Goal: Use online tool/utility: Utilize a website feature to perform a specific function

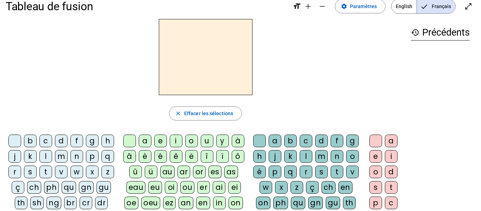
scroll to position [16, 0]
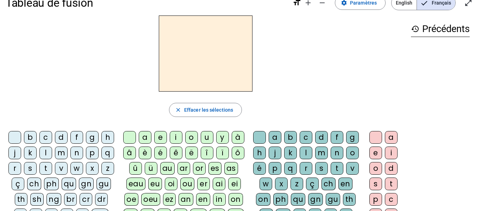
click at [168, 104] on div "close Effacer les sélections" at bounding box center [206, 110] width 400 height 14
click at [34, 136] on div "b" at bounding box center [30, 137] width 13 height 13
click at [234, 185] on div "ei" at bounding box center [234, 184] width 13 height 13
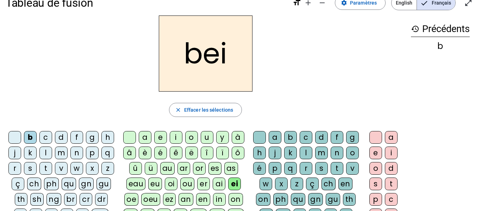
click at [346, 144] on div "g" at bounding box center [352, 137] width 13 height 13
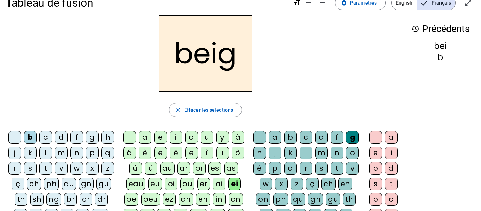
click at [378, 152] on div "e" at bounding box center [376, 153] width 13 height 13
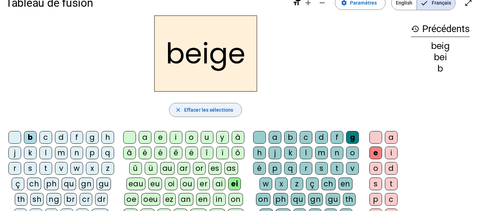
click at [216, 109] on span "Effacer les sélections" at bounding box center [208, 110] width 49 height 8
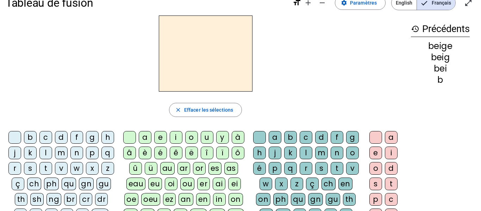
click at [83, 152] on div "n" at bounding box center [76, 153] width 13 height 13
click at [233, 183] on div "ei" at bounding box center [234, 184] width 13 height 13
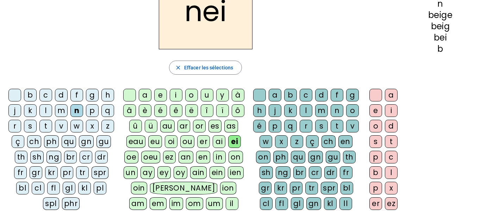
scroll to position [52, 0]
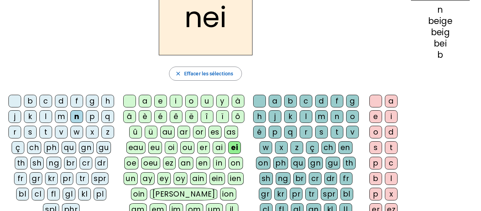
click at [346, 107] on div "g" at bounding box center [352, 101] width 13 height 13
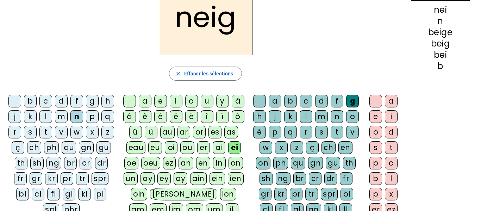
click at [378, 115] on div "e" at bounding box center [376, 116] width 13 height 13
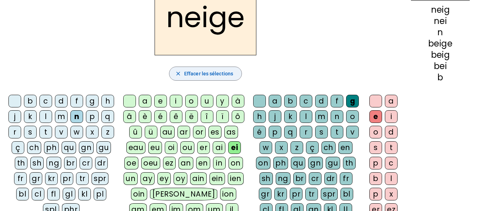
click at [208, 76] on span "Effacer les sélections" at bounding box center [208, 73] width 49 height 8
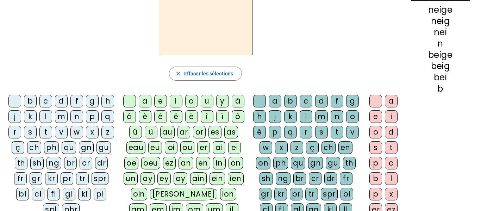
click at [83, 118] on div "n" at bounding box center [76, 116] width 13 height 13
click at [143, 103] on div "a" at bounding box center [145, 101] width 13 height 13
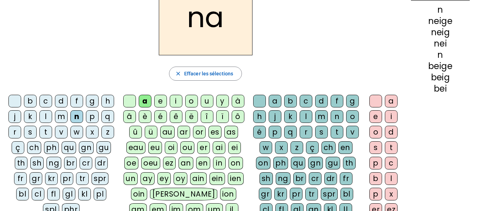
click at [346, 107] on div "g" at bounding box center [352, 101] width 13 height 13
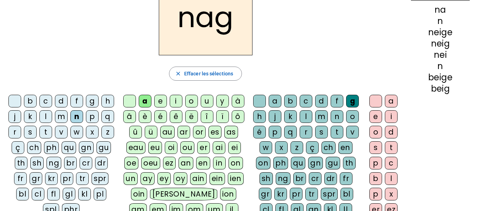
click at [377, 117] on div "e" at bounding box center [376, 116] width 13 height 13
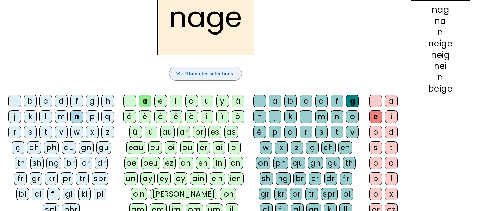
click at [198, 69] on span "Effacer les sélections" at bounding box center [208, 73] width 49 height 8
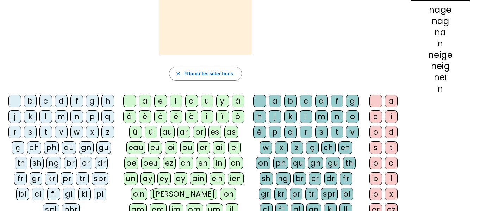
click at [37, 130] on div "s" at bounding box center [30, 132] width 13 height 13
click at [144, 103] on div "a" at bounding box center [145, 101] width 13 height 13
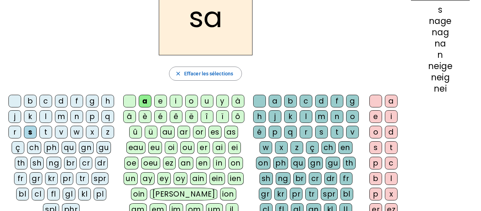
click at [346, 107] on div "g" at bounding box center [352, 101] width 13 height 13
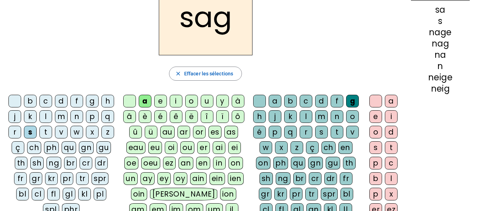
click at [376, 119] on div "e" at bounding box center [376, 116] width 13 height 13
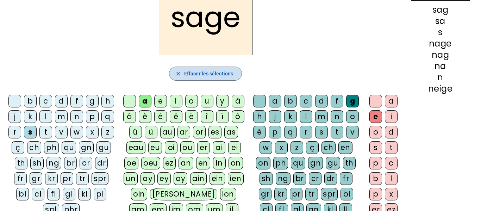
click at [208, 73] on span "Effacer les sélections" at bounding box center [208, 73] width 49 height 8
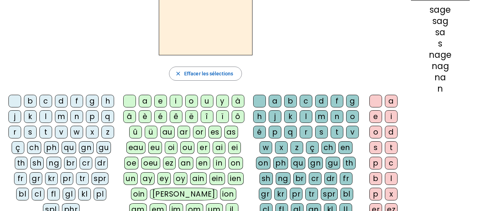
click at [86, 123] on div "p" at bounding box center [92, 116] width 13 height 13
click at [142, 106] on div "a" at bounding box center [145, 101] width 13 height 13
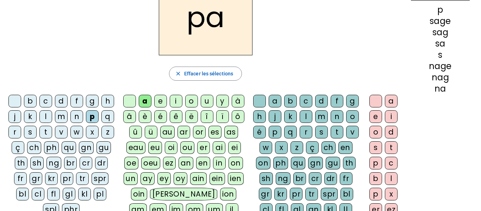
click at [346, 107] on div "g" at bounding box center [352, 101] width 13 height 13
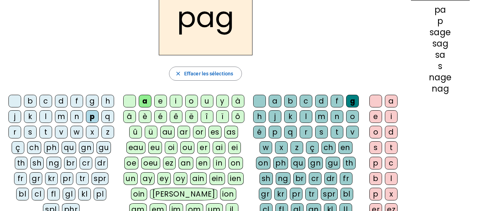
click at [375, 117] on div "e" at bounding box center [376, 116] width 13 height 13
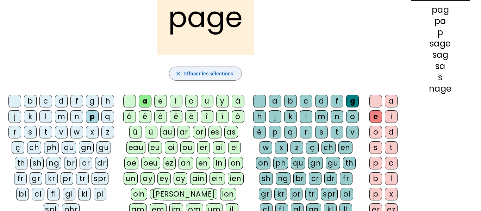
click at [221, 69] on span "button" at bounding box center [205, 73] width 72 height 17
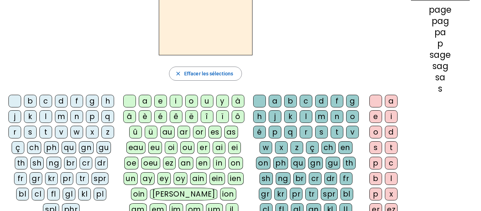
click at [86, 123] on div "p" at bounding box center [92, 116] width 13 height 13
click at [140, 97] on div "a" at bounding box center [145, 101] width 13 height 13
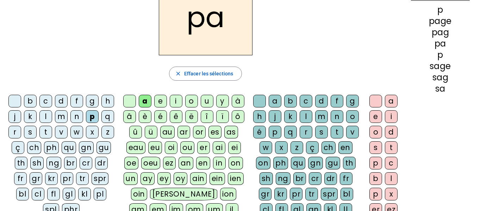
click at [313, 120] on div "l" at bounding box center [306, 116] width 13 height 13
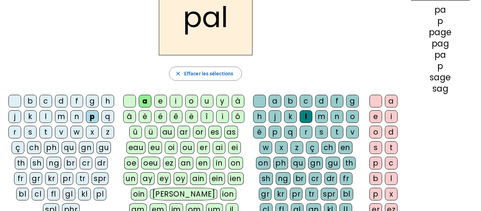
click at [382, 118] on letter-bubble "e" at bounding box center [378, 118] width 16 height 16
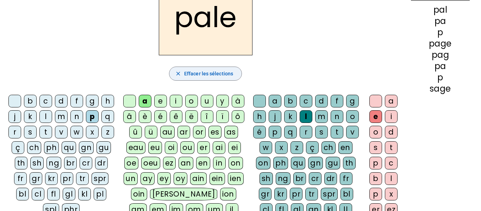
click at [200, 75] on span "Effacer les sélections" at bounding box center [208, 73] width 49 height 8
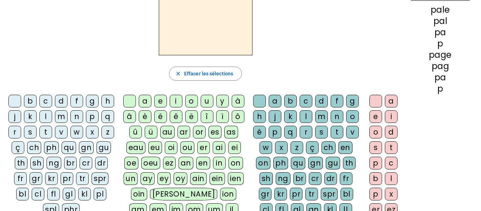
click at [37, 131] on div "s" at bounding box center [30, 132] width 13 height 13
click at [142, 103] on div "a" at bounding box center [145, 101] width 13 height 13
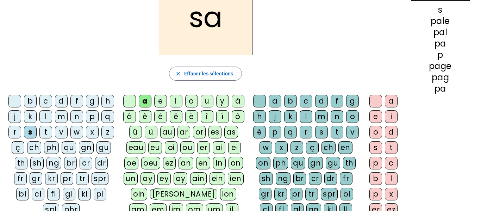
click at [313, 120] on div "l" at bounding box center [306, 116] width 13 height 13
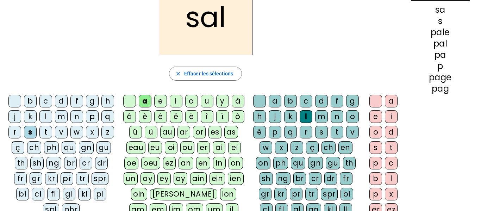
click at [376, 114] on div "e" at bounding box center [376, 116] width 13 height 13
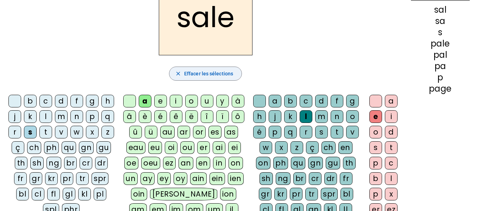
click at [190, 79] on span "button" at bounding box center [205, 73] width 72 height 17
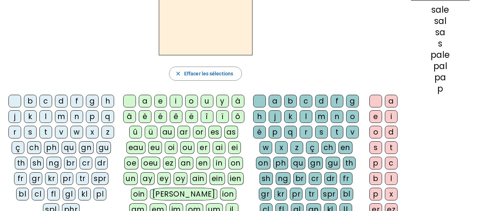
click at [50, 105] on div "c" at bounding box center [45, 101] width 13 height 13
click at [142, 99] on div "a" at bounding box center [145, 101] width 13 height 13
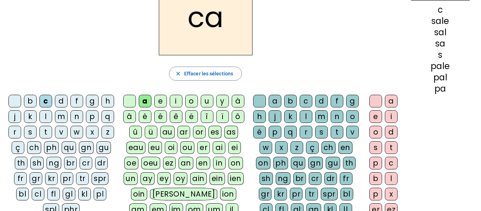
click at [282, 130] on div "p" at bounding box center [275, 132] width 13 height 13
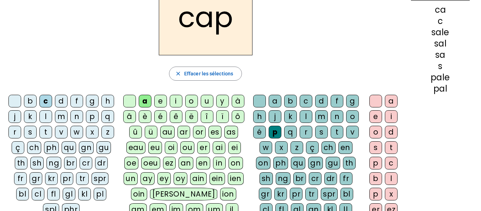
click at [373, 114] on div "e" at bounding box center [376, 116] width 13 height 13
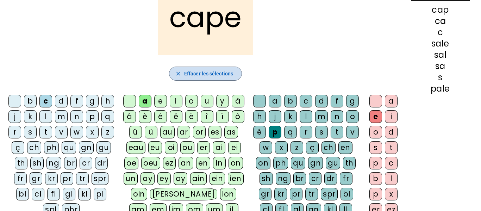
click at [207, 75] on span "Effacer les sélections" at bounding box center [208, 73] width 49 height 8
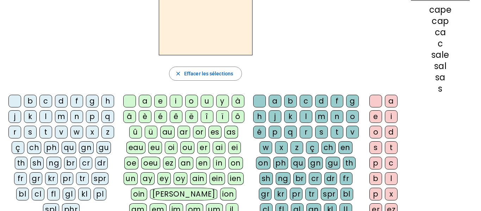
click at [52, 103] on div "c" at bounding box center [45, 101] width 13 height 13
click at [141, 101] on div "a" at bounding box center [145, 101] width 13 height 13
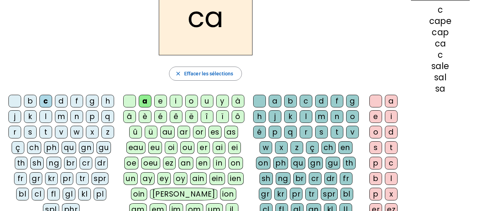
click at [331, 123] on div "n" at bounding box center [337, 116] width 13 height 13
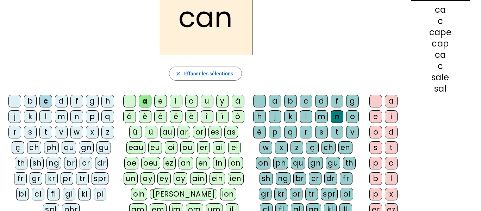
click at [376, 117] on div "e" at bounding box center [376, 116] width 13 height 13
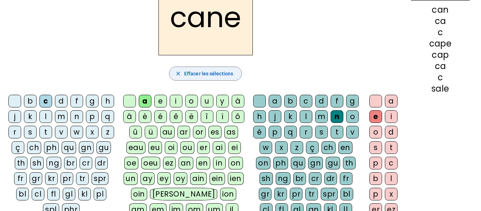
click at [202, 71] on span "Effacer les sélections" at bounding box center [208, 73] width 49 height 8
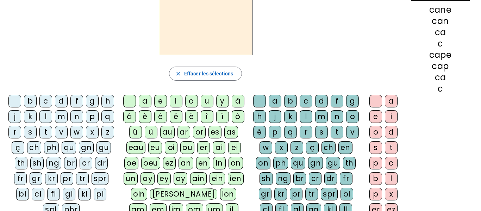
click at [52, 99] on div "c" at bounding box center [45, 101] width 13 height 13
click at [141, 100] on div "a" at bounding box center [145, 101] width 13 height 13
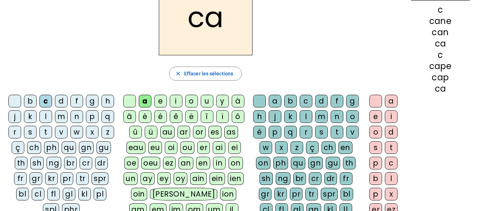
click at [346, 138] on div "v" at bounding box center [352, 132] width 13 height 13
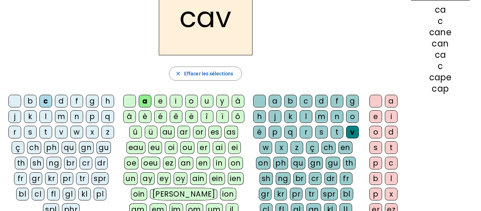
click at [373, 117] on div "e" at bounding box center [376, 116] width 13 height 13
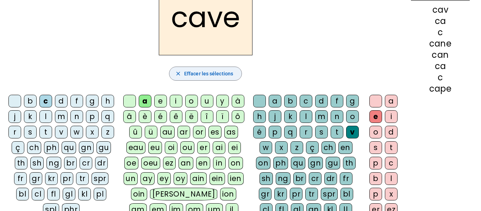
click at [202, 72] on span "Effacer les sélections" at bounding box center [208, 73] width 49 height 8
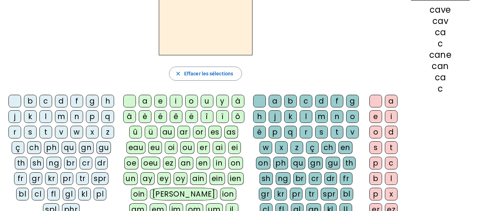
click at [52, 117] on div "l" at bounding box center [45, 116] width 13 height 13
click at [146, 101] on div "a" at bounding box center [145, 101] width 13 height 13
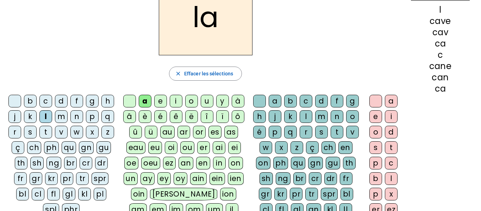
click at [346, 138] on div "v" at bounding box center [352, 132] width 13 height 13
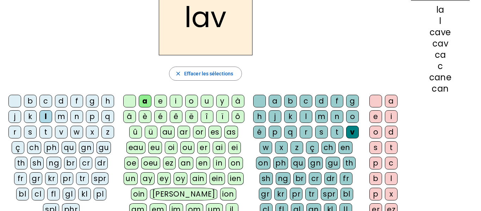
click at [371, 118] on div "e" at bounding box center [376, 116] width 13 height 13
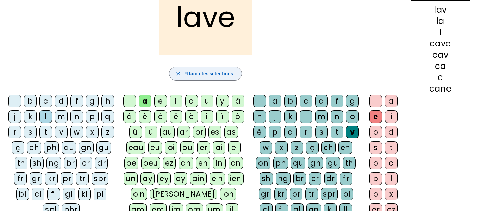
click at [191, 79] on span "button" at bounding box center [205, 73] width 72 height 17
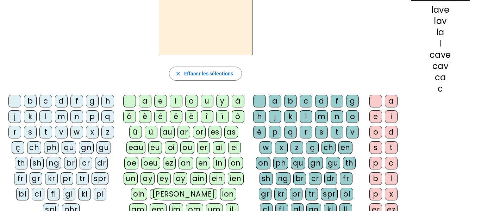
click at [21, 133] on div "r" at bounding box center [14, 132] width 13 height 13
click at [146, 100] on div "a" at bounding box center [145, 101] width 13 height 13
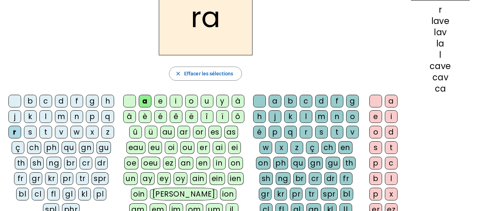
click at [346, 138] on div "v" at bounding box center [352, 132] width 13 height 13
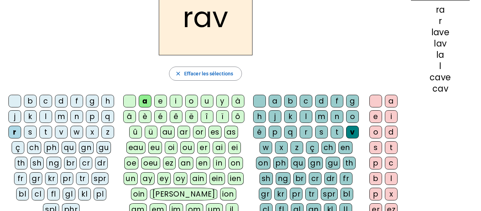
click at [373, 119] on div "e" at bounding box center [376, 116] width 13 height 13
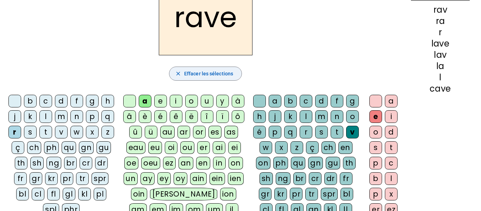
click at [186, 74] on span "Effacer les sélections" at bounding box center [208, 73] width 49 height 8
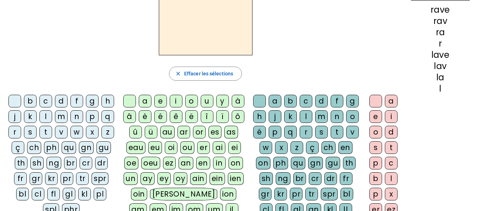
click at [37, 104] on div "b" at bounding box center [30, 101] width 13 height 13
click at [140, 100] on div "a" at bounding box center [145, 101] width 13 height 13
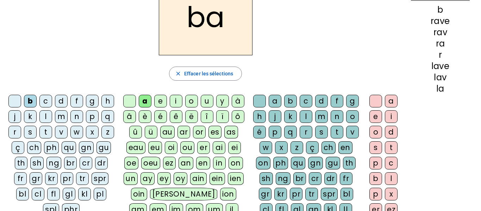
click at [346, 138] on div "v" at bounding box center [352, 132] width 13 height 13
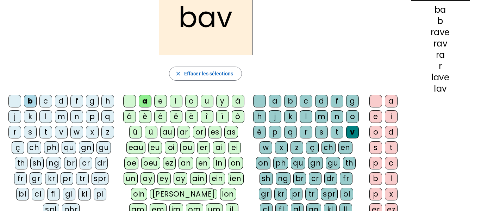
click at [371, 116] on div "e" at bounding box center [376, 116] width 13 height 13
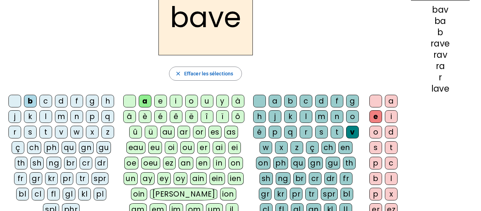
click at [371, 116] on div "e" at bounding box center [376, 116] width 13 height 13
